Goal: Obtain resource: Download file/media

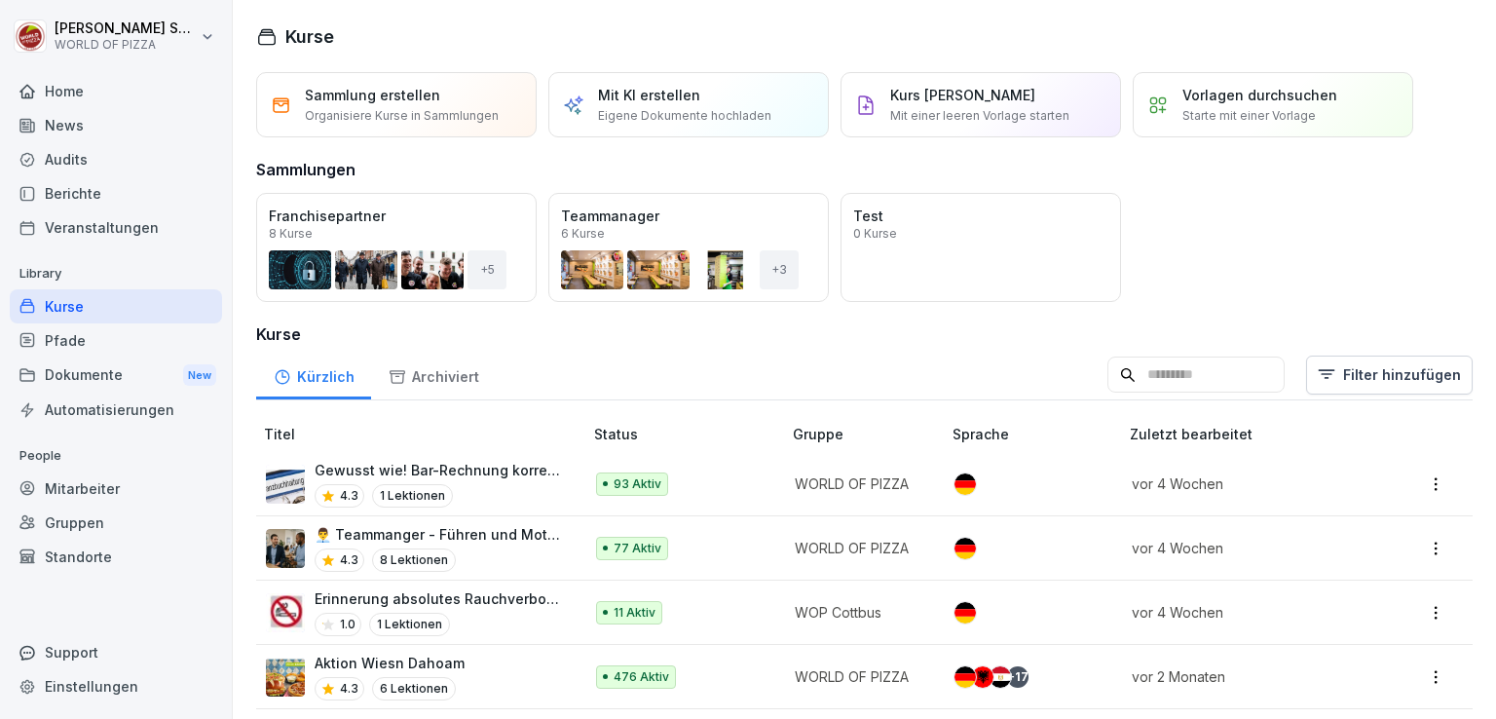
click at [73, 382] on div "Dokumente New" at bounding box center [116, 375] width 212 height 36
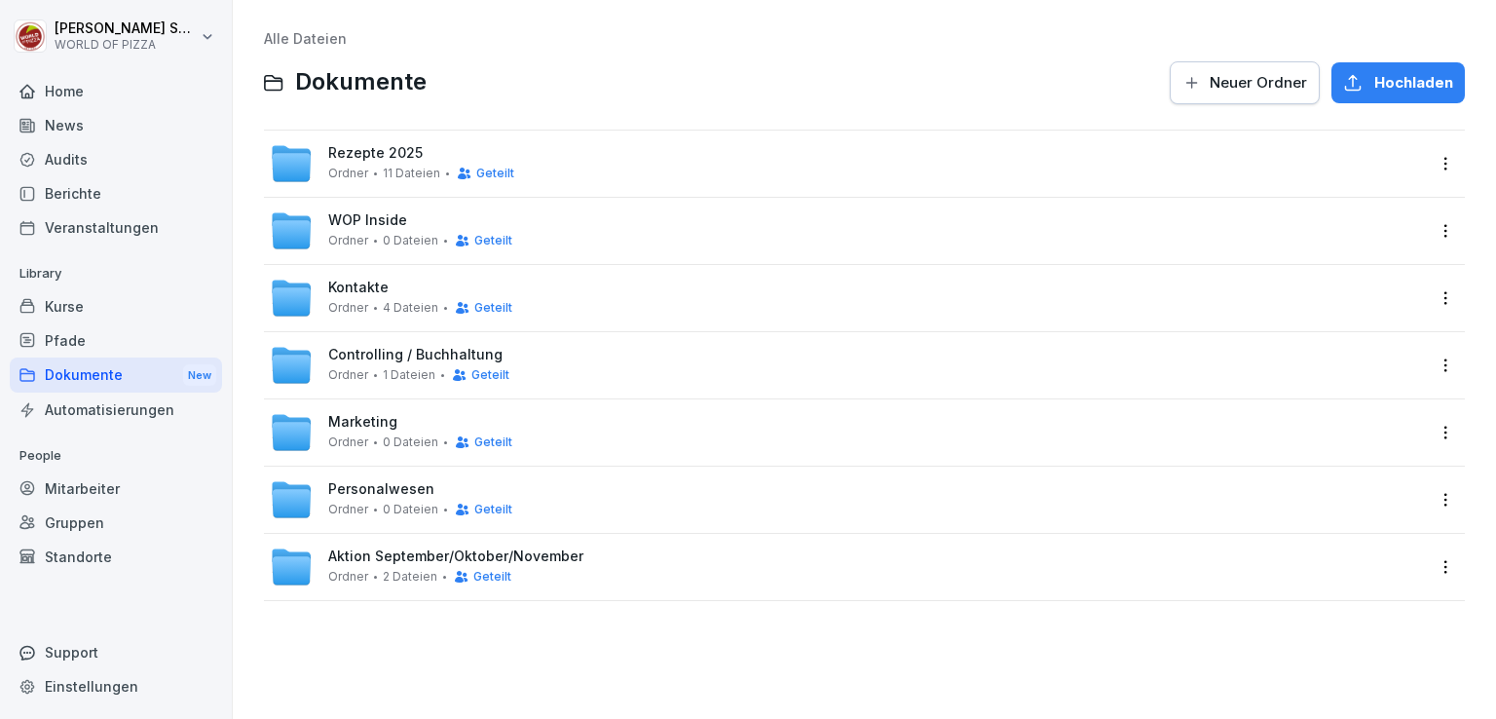
click at [378, 142] on div "Rezepte 2025 Ordner 11 Dateien Geteilt" at bounding box center [847, 163] width 1154 height 43
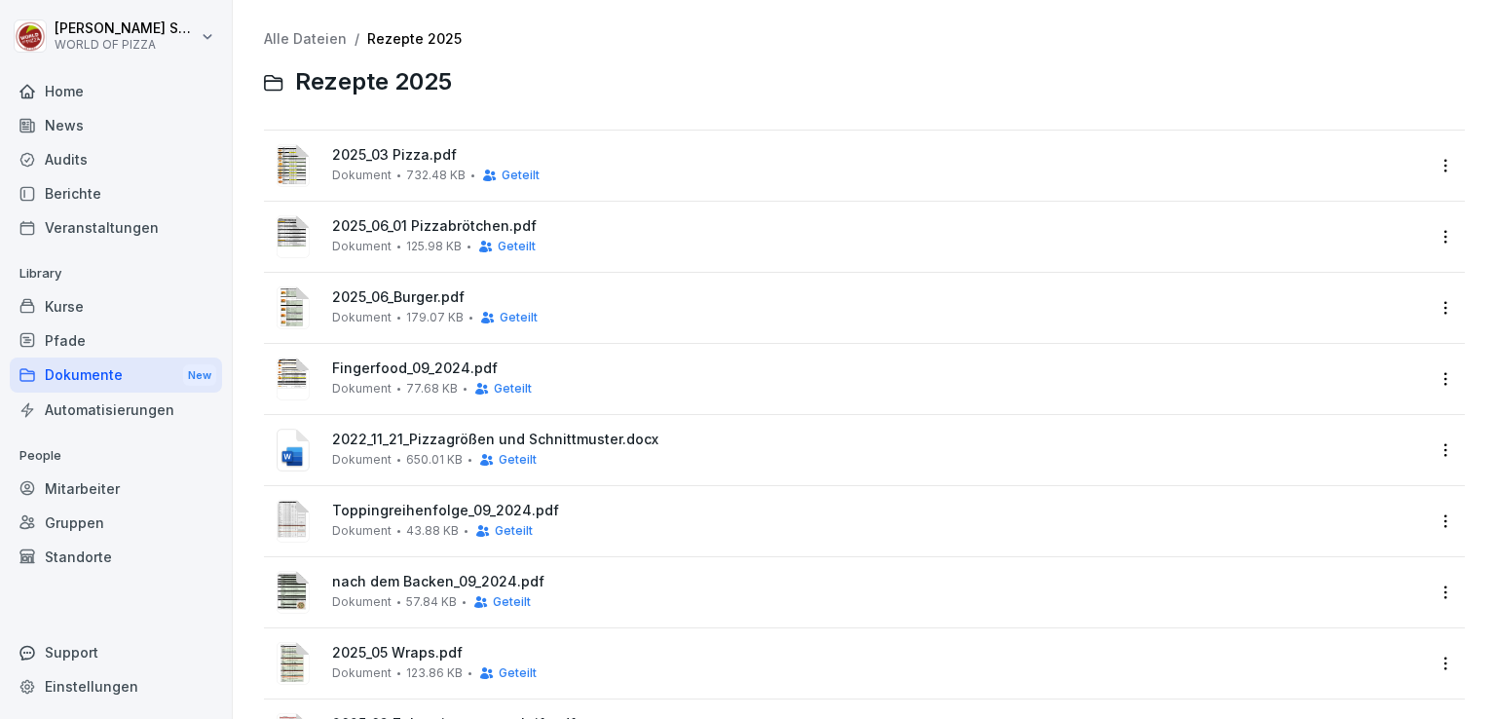
click at [289, 40] on link "Alle Dateien" at bounding box center [305, 38] width 83 height 17
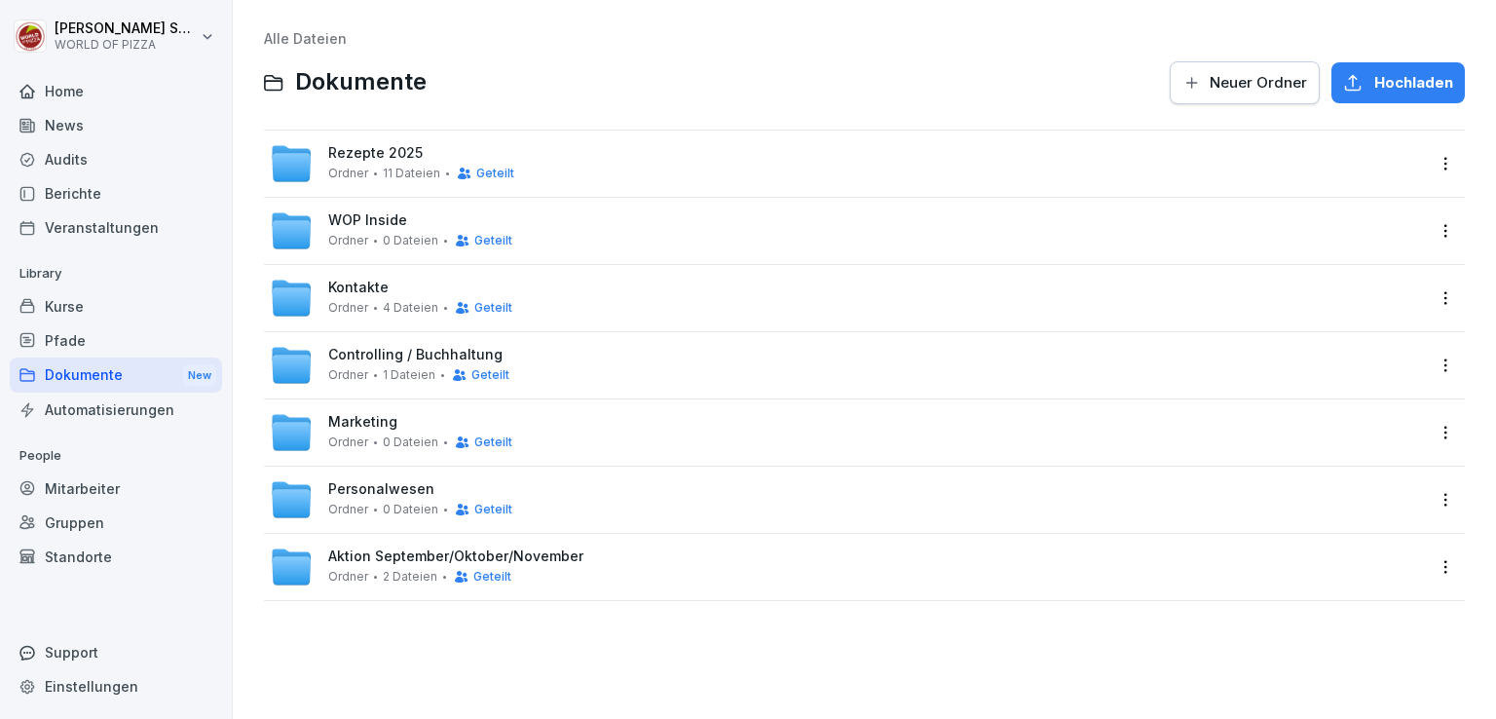
click at [371, 564] on span "Aktion September/Oktober/November" at bounding box center [455, 556] width 255 height 17
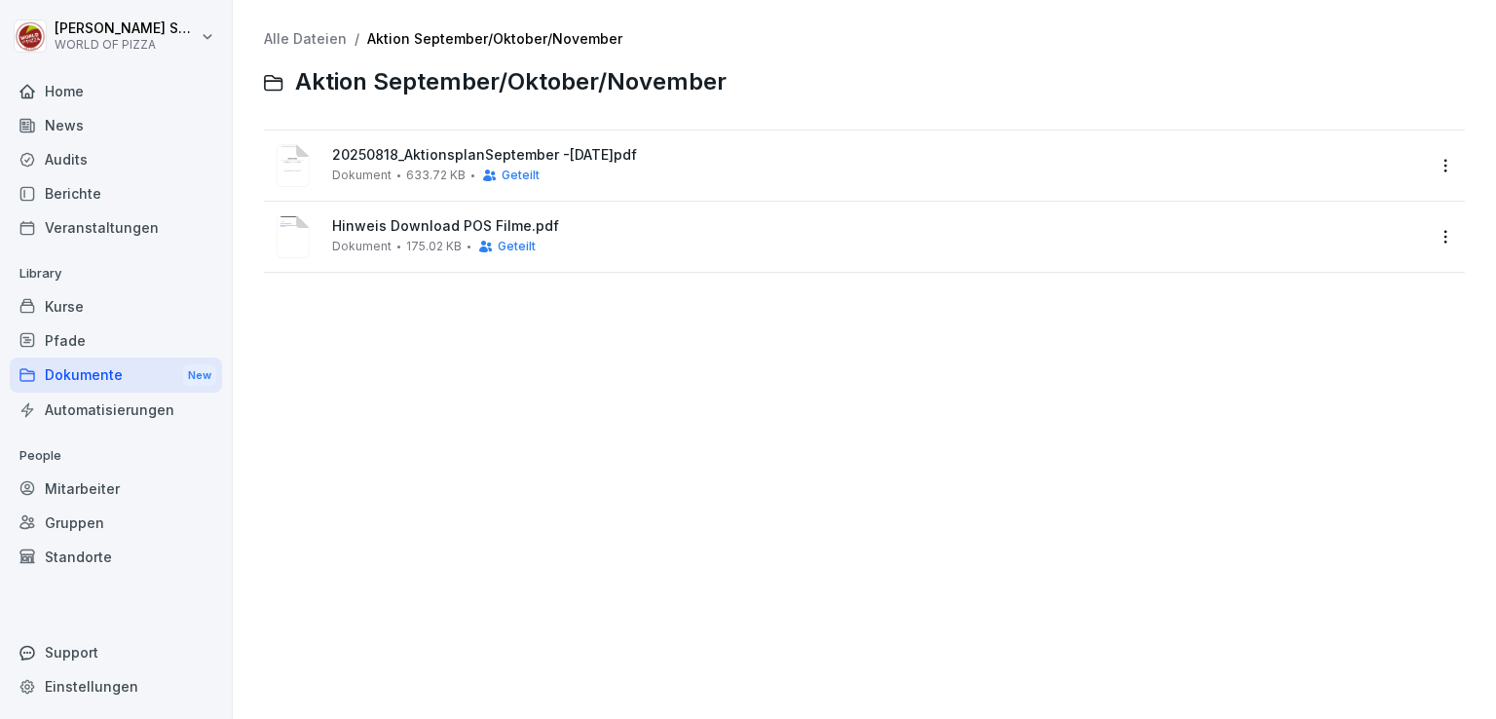
click at [449, 168] on span "633.72 KB" at bounding box center [435, 175] width 59 height 14
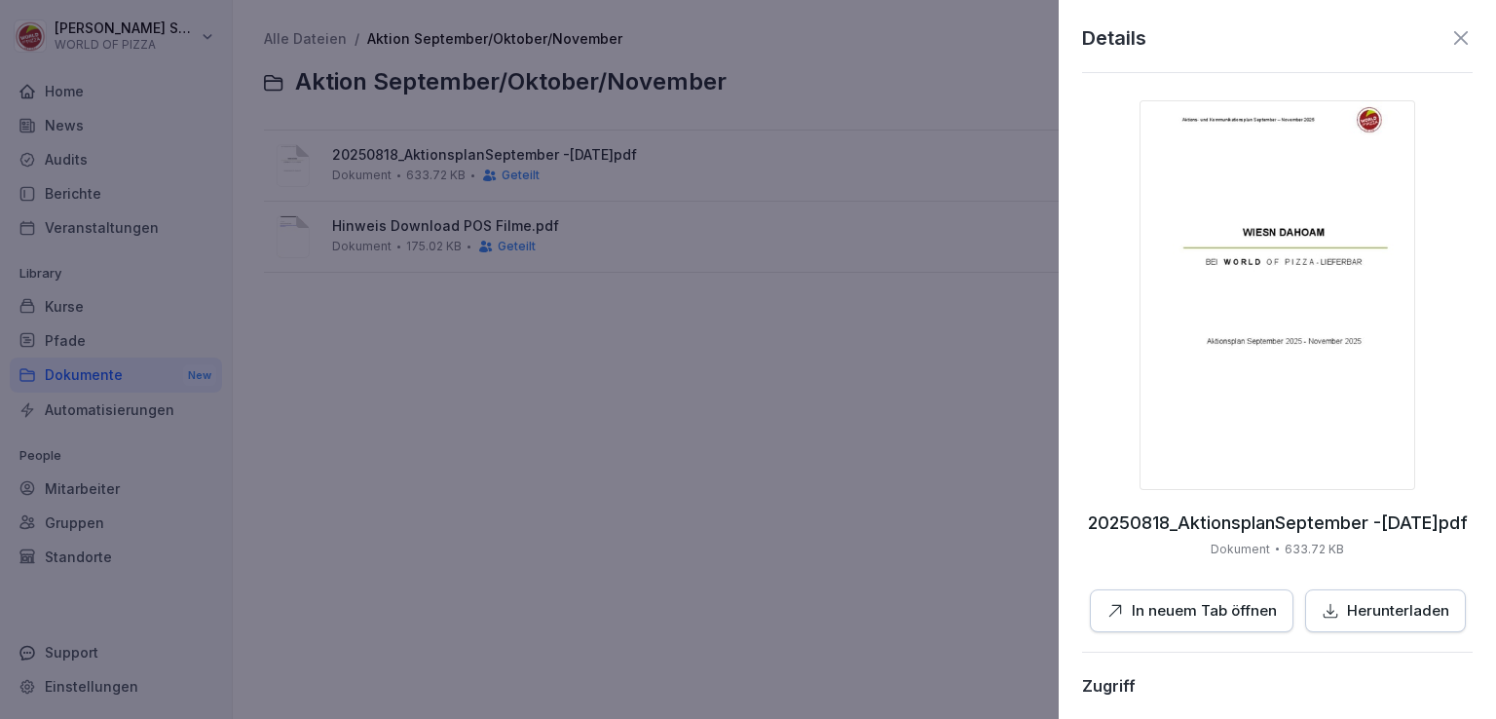
click at [1252, 612] on p "In neuem Tab öffnen" at bounding box center [1203, 611] width 145 height 22
